Goal: Check status: Check status

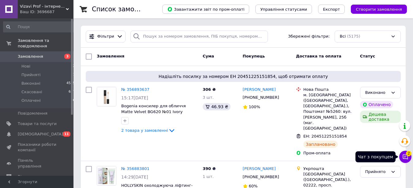
click at [405, 158] on icon at bounding box center [405, 157] width 6 height 6
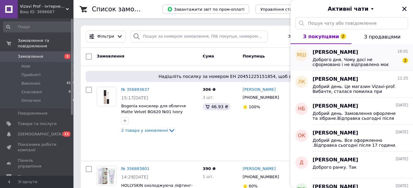
click at [330, 59] on span "Доброго дня. Чому досі не сформовано і не відправлено моє замовлення??" at bounding box center [356, 62] width 87 height 10
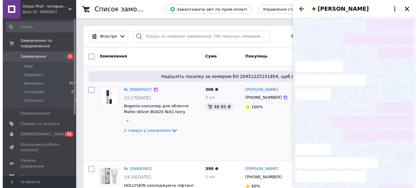
scroll to position [50, 0]
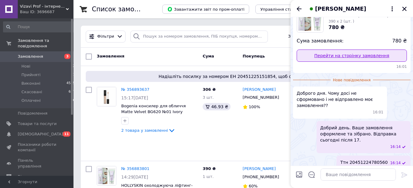
click at [368, 55] on link "Перейти на сторінку замовлення" at bounding box center [352, 56] width 110 height 12
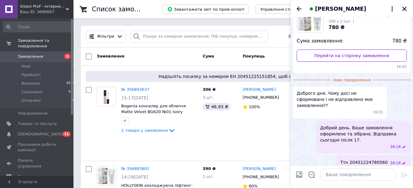
click at [36, 54] on span "Замовлення" at bounding box center [30, 57] width 25 height 6
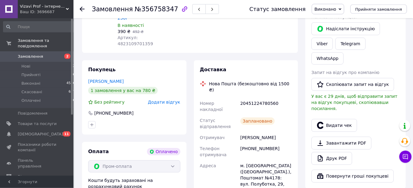
scroll to position [125, 0]
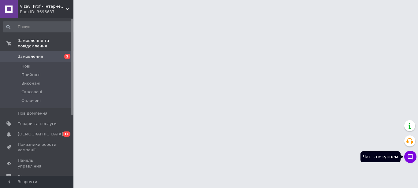
click at [413, 159] on icon at bounding box center [410, 157] width 5 height 5
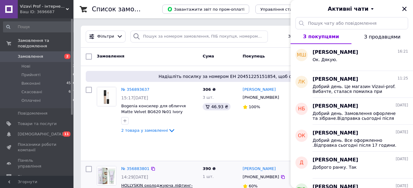
click at [160, 183] on span "HOLLYSKIN охолоджуюча ліфтинг-маска для боротьби з набряками Artichoke Skin Per…" at bounding box center [157, 191] width 72 height 16
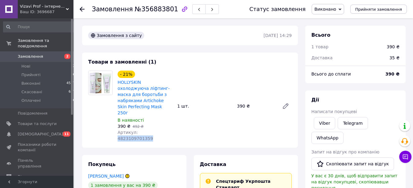
drag, startPoint x: 167, startPoint y: 126, endPoint x: 137, endPoint y: 125, distance: 30.1
click at [137, 130] on div "Артикул: 4823109701359" at bounding box center [145, 136] width 55 height 12
copy span "4823109701359"
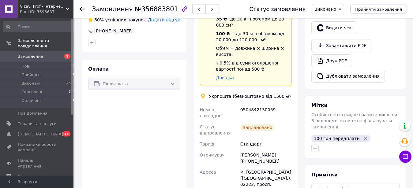
scroll to position [187, 0]
